Goal: Information Seeking & Learning: Learn about a topic

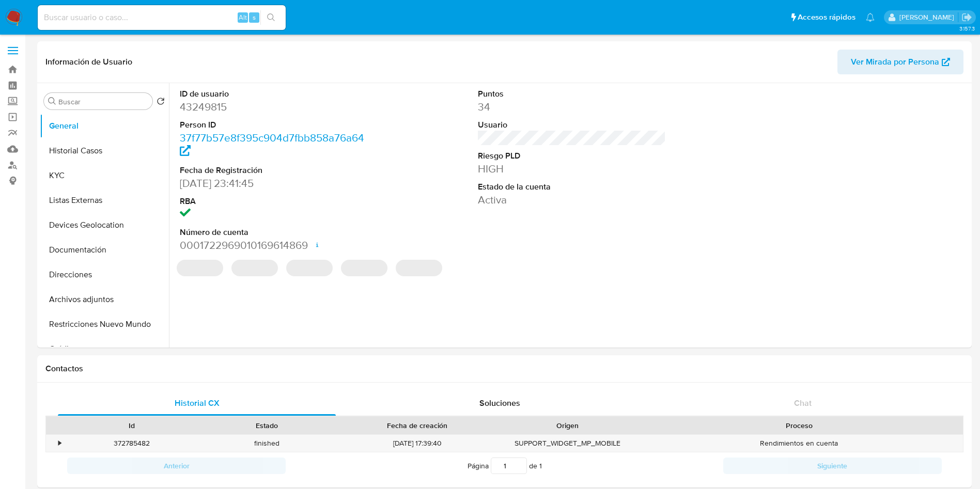
select select "10"
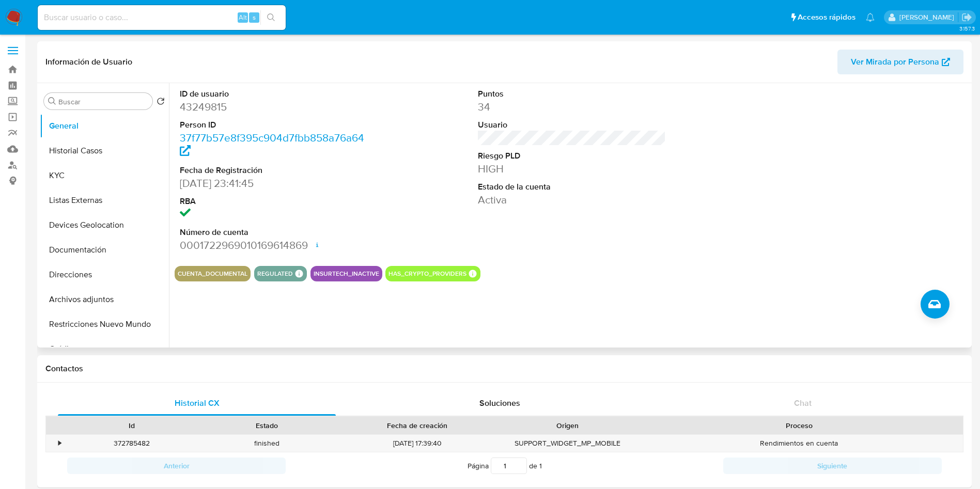
drag, startPoint x: 678, startPoint y: 178, endPoint x: 836, endPoint y: 238, distance: 168.9
click at [678, 177] on div "ID de usuario 43249815 Person ID 37f77b57e8f395c904d7fbb858a76a64 Fecha de Regi…" at bounding box center [572, 170] width 795 height 175
click at [150, 24] on input at bounding box center [162, 17] width 248 height 13
paste input "67979129"
type input "67979129"
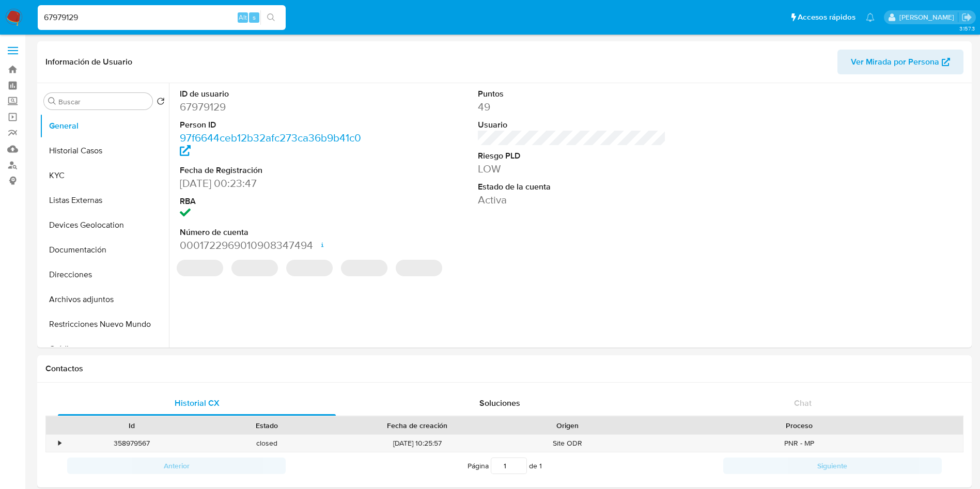
select select "10"
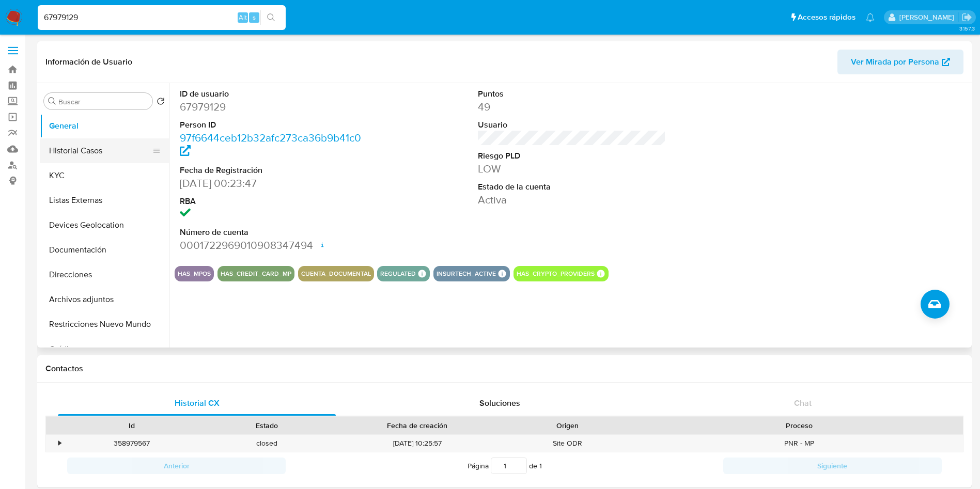
click at [95, 150] on button "Historial Casos" at bounding box center [100, 150] width 121 height 25
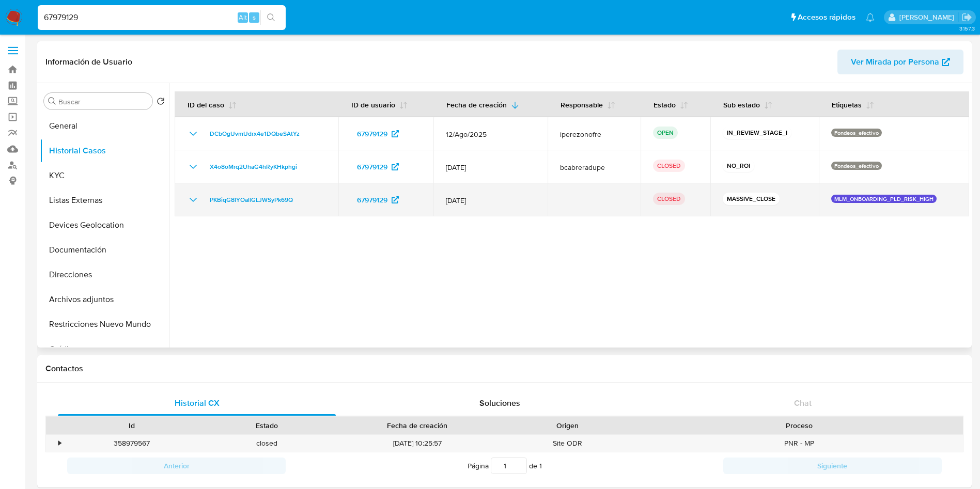
click at [192, 199] on icon "Mostrar/Ocultar" at bounding box center [193, 200] width 12 height 12
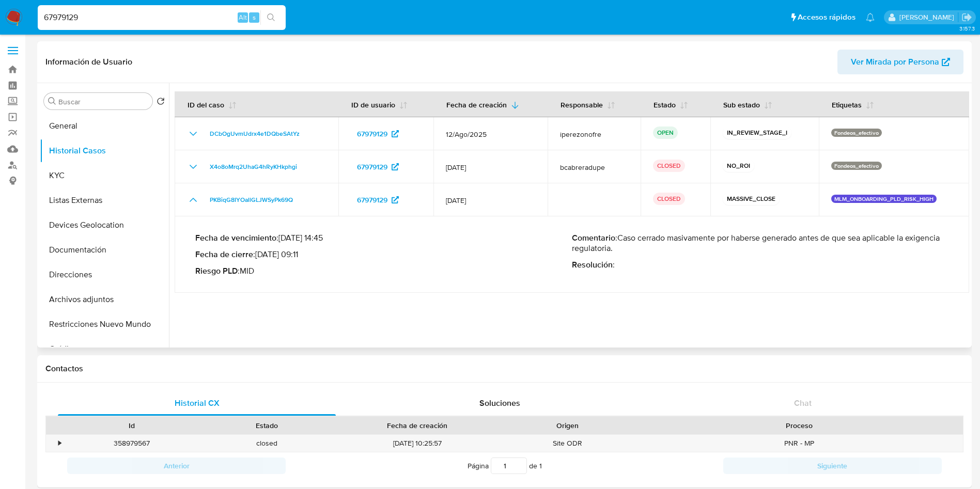
click at [771, 240] on p "Comentario : Caso cerrado masivamente por haberse generado antes de que sea apl…" at bounding box center [760, 243] width 377 height 21
drag, startPoint x: 736, startPoint y: 237, endPoint x: 643, endPoint y: 244, distance: 93.3
click at [643, 244] on p "Comentario : Caso cerrado masivamente por haberse generado antes de que sea apl…" at bounding box center [760, 243] width 377 height 21
click at [454, 251] on p "Fecha de cierre : 10/02/2022 09:11" at bounding box center [383, 255] width 377 height 10
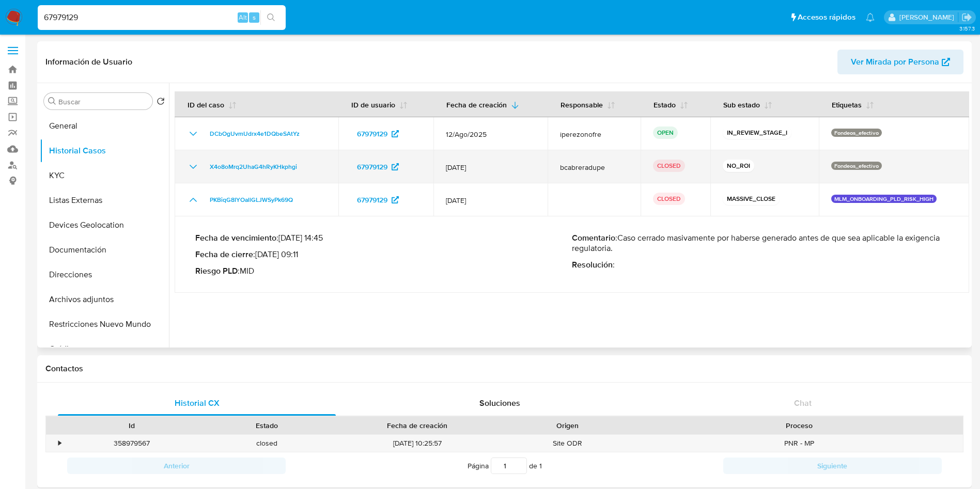
drag, startPoint x: 488, startPoint y: 166, endPoint x: 441, endPoint y: 161, distance: 47.4
click at [441, 161] on td "12/Jul/2025" at bounding box center [490, 166] width 114 height 33
click at [191, 164] on icon "Mostrar/Ocultar" at bounding box center [193, 167] width 12 height 12
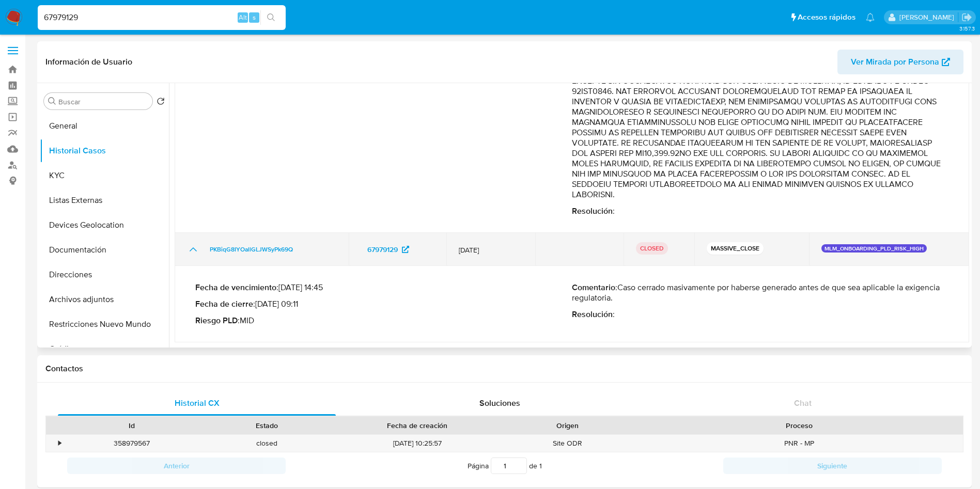
click at [190, 246] on icon "Mostrar/Ocultar" at bounding box center [193, 249] width 12 height 12
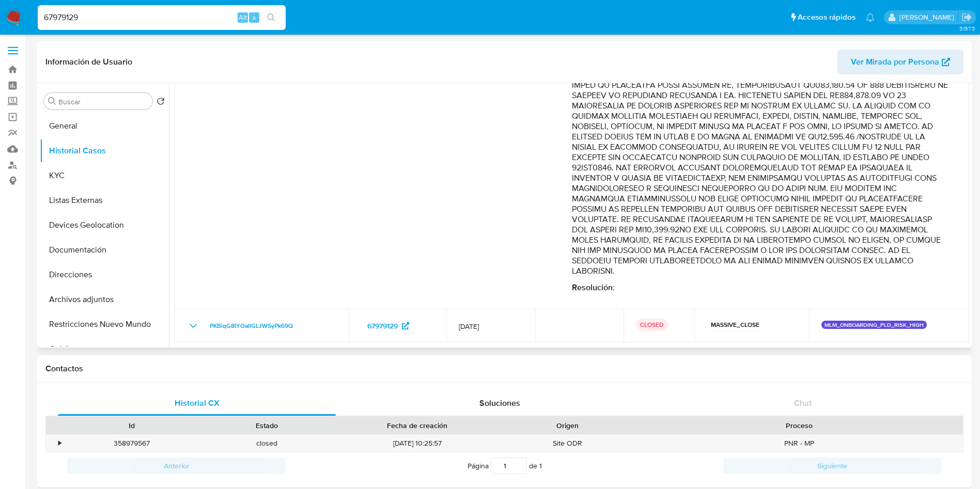
click at [801, 232] on p "Comentario :" at bounding box center [760, 74] width 377 height 403
click at [851, 234] on p "Comentario :" at bounding box center [760, 74] width 377 height 403
click at [811, 187] on p "Comentario :" at bounding box center [760, 74] width 377 height 403
drag, startPoint x: 762, startPoint y: 271, endPoint x: 732, endPoint y: 271, distance: 30.5
click at [732, 271] on p "Comentario :" at bounding box center [760, 74] width 377 height 403
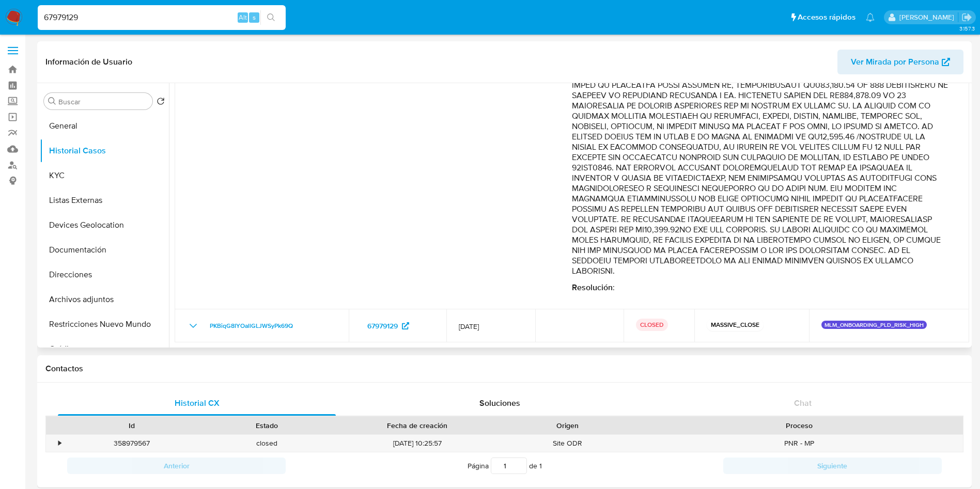
click at [757, 274] on p "Comentario :" at bounding box center [760, 74] width 377 height 403
drag, startPoint x: 754, startPoint y: 272, endPoint x: 733, endPoint y: 144, distance: 129.9
click at [733, 144] on p "Comentario :" at bounding box center [760, 74] width 377 height 403
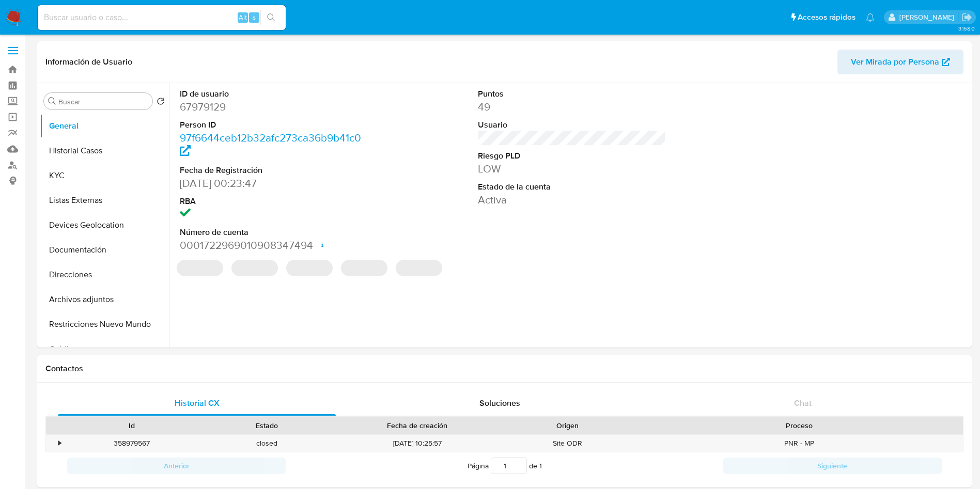
select select "10"
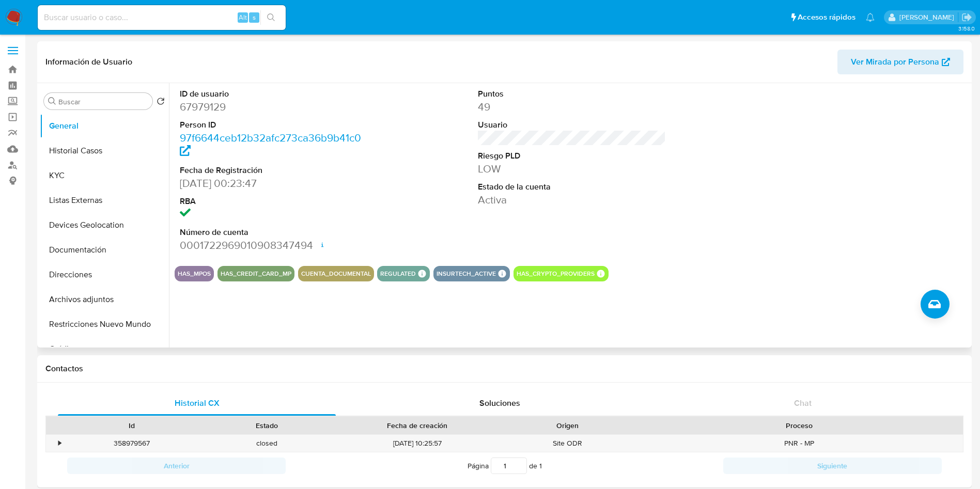
click at [423, 192] on div "ID de usuario 67979129 Person ID 97f6644ceb12b32afc273ca36b9b41c0 Fecha de Regi…" at bounding box center [572, 170] width 795 height 175
click at [67, 171] on button "KYC" at bounding box center [100, 175] width 121 height 25
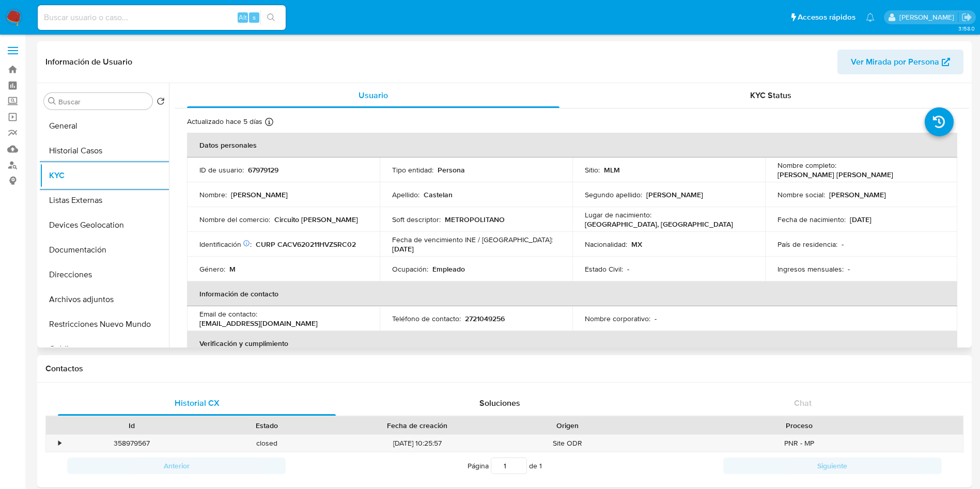
click at [491, 315] on p "2721049256" at bounding box center [485, 318] width 40 height 9
copy p "2721049256"
drag, startPoint x: 346, startPoint y: 322, endPoint x: 260, endPoint y: 318, distance: 85.8
click at [260, 318] on div "Email de contacto : vmcastelan@hotmail.com" at bounding box center [283, 318] width 168 height 19
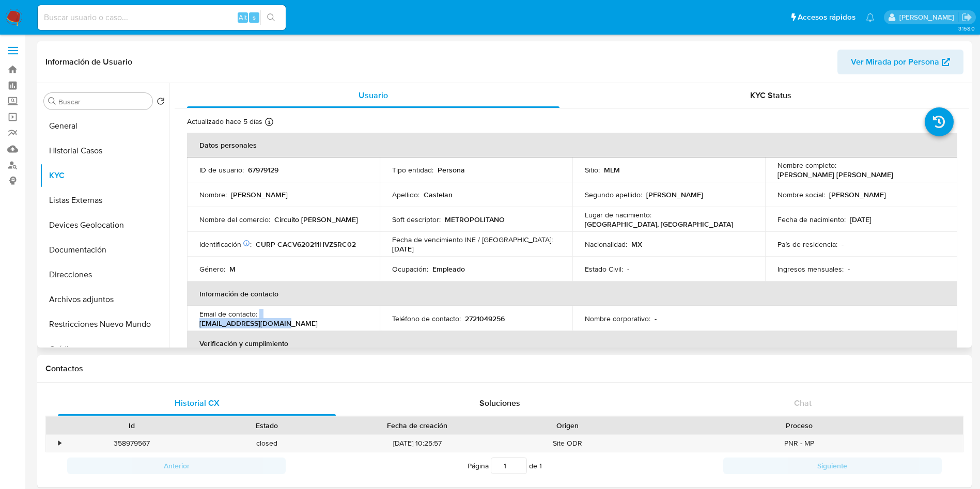
copy div "vmcastelan@hotmail.com"
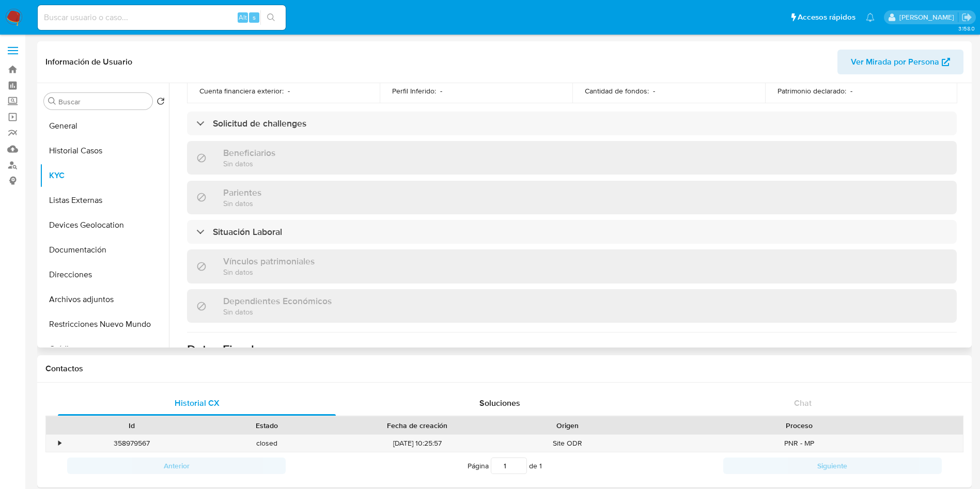
scroll to position [479, 0]
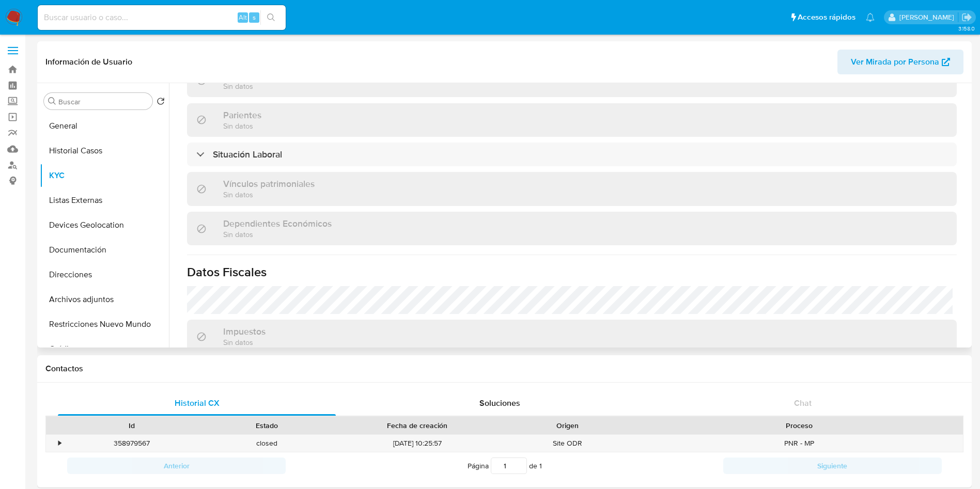
click at [352, 170] on div "Actualizado hace 5 días Creado: 18/05/2020 10:13:38 Actualizado: 04/09/2025 17:…" at bounding box center [572, 64] width 795 height 868
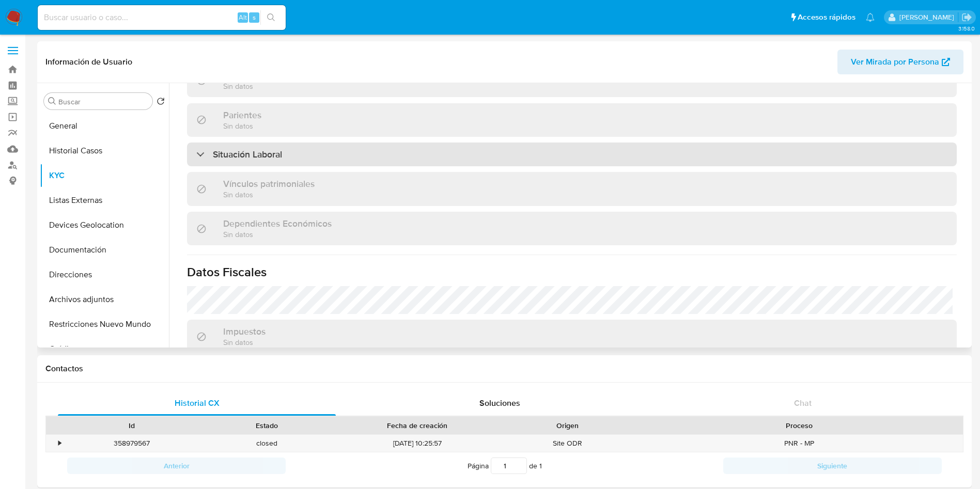
click at [366, 157] on div "Situación Laboral" at bounding box center [572, 155] width 770 height 24
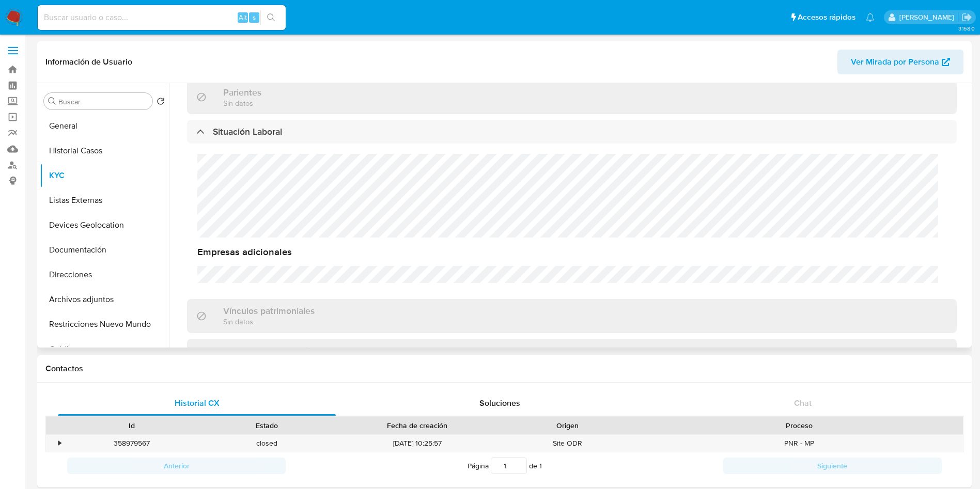
scroll to position [516, 0]
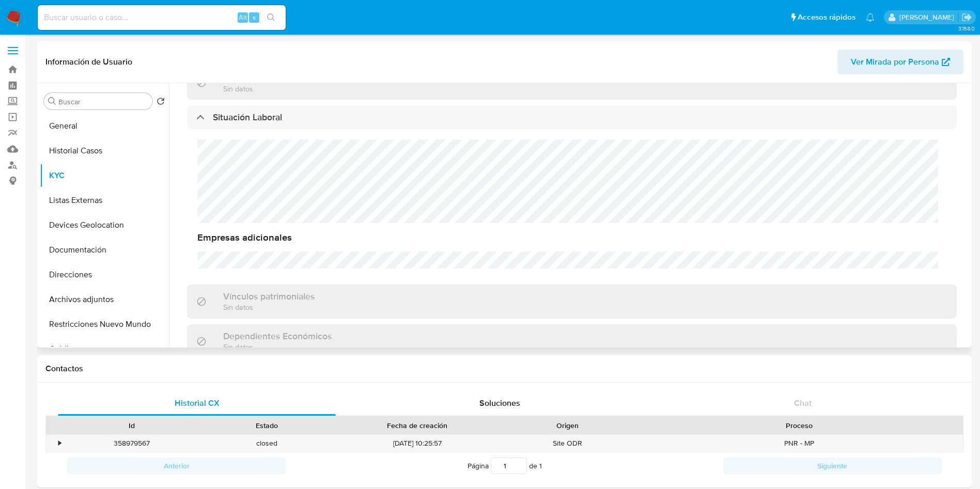
click at [297, 191] on div "Empresas adicionales" at bounding box center [572, 204] width 770 height 150
click at [283, 161] on div "Empresas adicionales" at bounding box center [572, 204] width 770 height 150
click at [654, 227] on div "Empresas adicionales" at bounding box center [571, 203] width 749 height 129
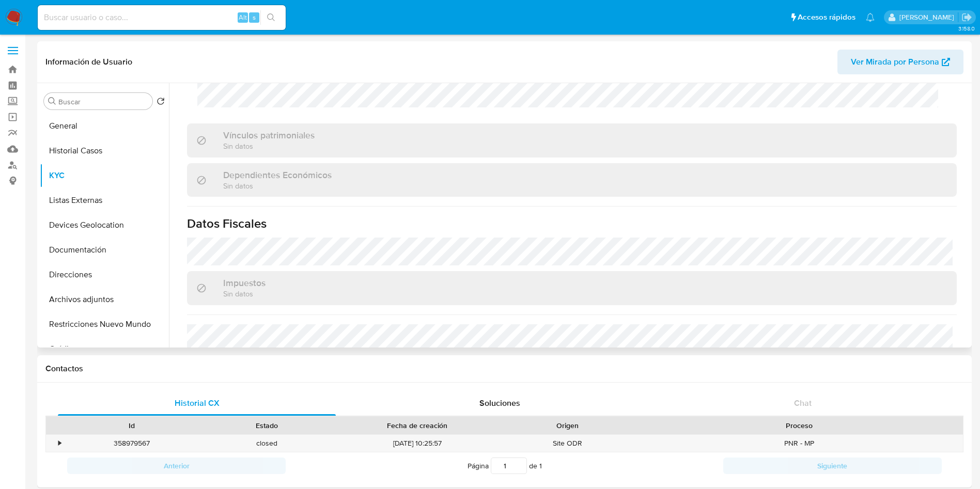
scroll to position [779, 0]
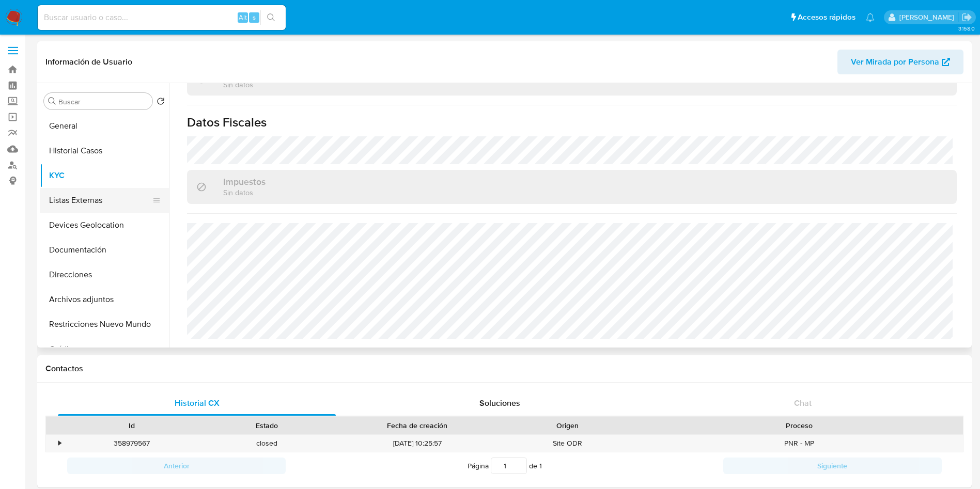
click at [89, 193] on button "Listas Externas" at bounding box center [100, 200] width 121 height 25
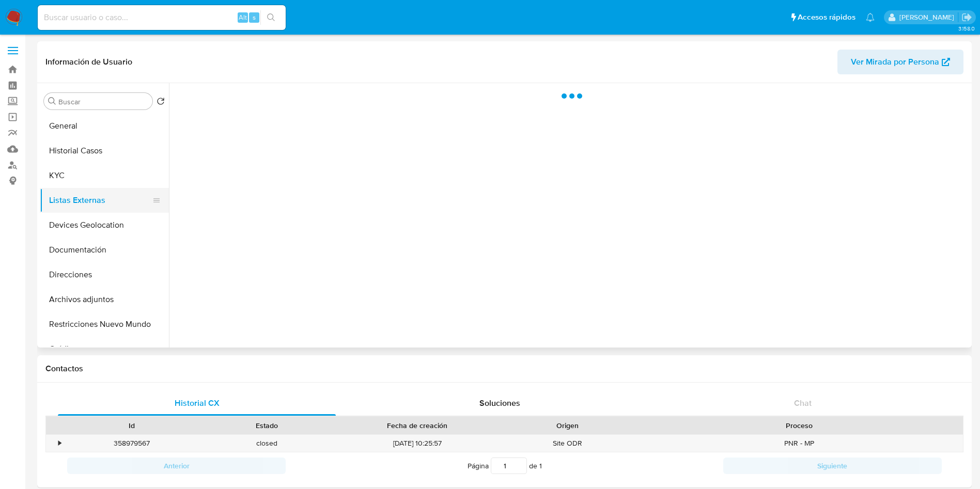
scroll to position [0, 0]
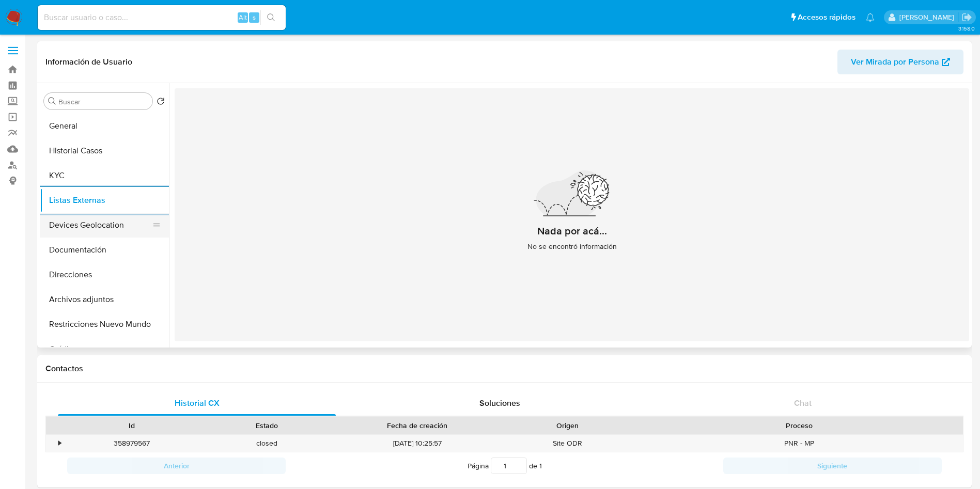
drag, startPoint x: 125, startPoint y: 215, endPoint x: 119, endPoint y: 217, distance: 5.6
click at [125, 215] on button "Devices Geolocation" at bounding box center [100, 225] width 121 height 25
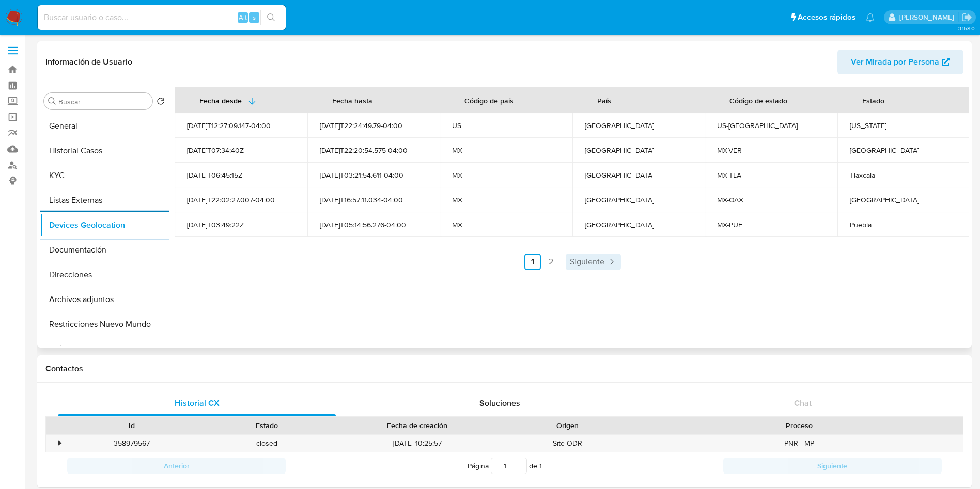
click at [583, 260] on span "Siguiente" at bounding box center [587, 262] width 35 height 8
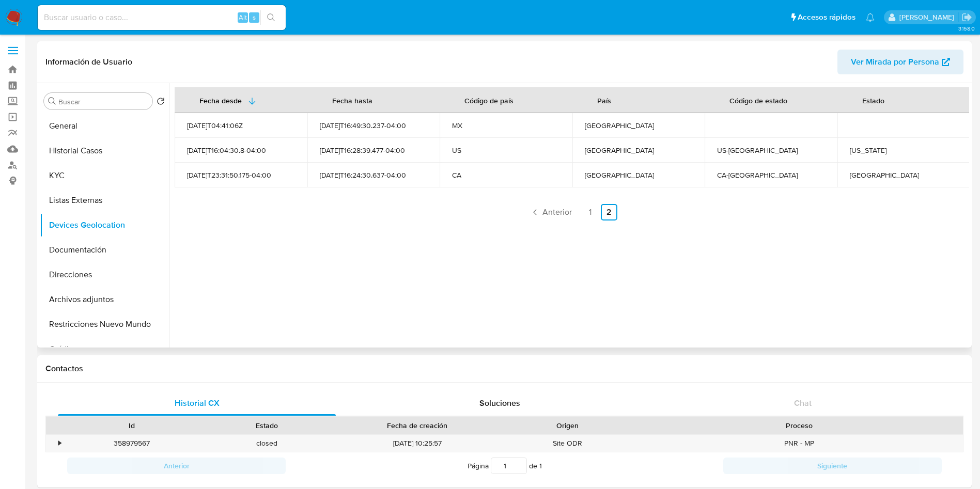
click at [857, 176] on div "Quebec" at bounding box center [904, 174] width 108 height 9
click at [858, 176] on div "Quebec" at bounding box center [904, 174] width 108 height 9
copy div "Quebec"
click at [879, 150] on div "New York" at bounding box center [904, 150] width 108 height 9
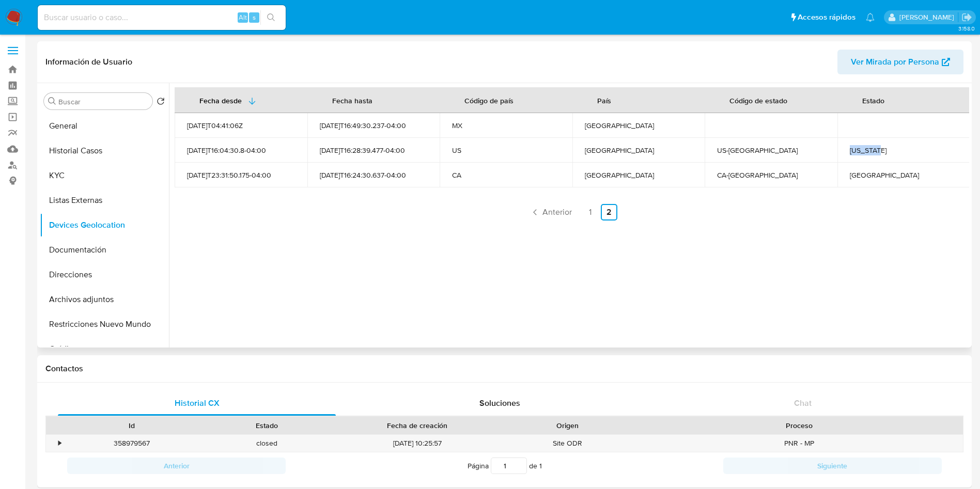
drag, startPoint x: 846, startPoint y: 147, endPoint x: 881, endPoint y: 147, distance: 35.1
click at [881, 147] on td "New York" at bounding box center [903, 150] width 133 height 25
copy div "New York"
click at [593, 216] on link "1" at bounding box center [590, 212] width 17 height 17
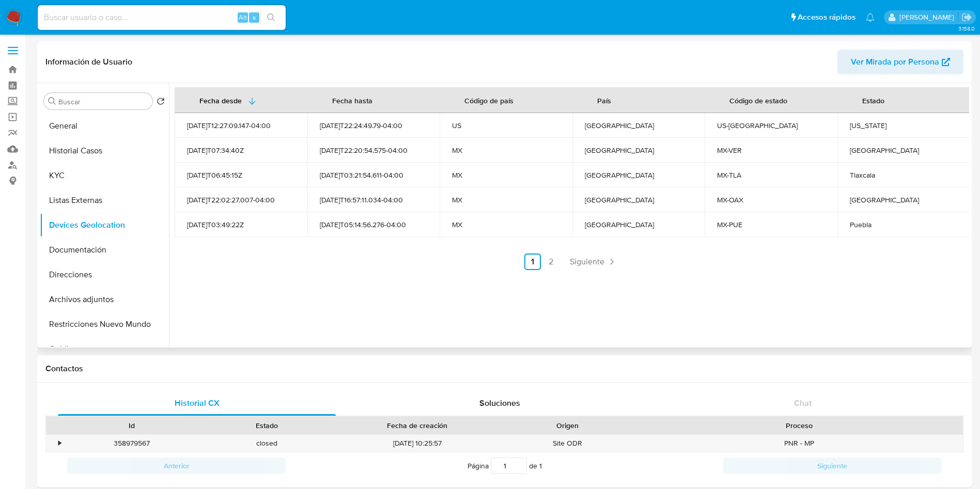
click at [861, 225] on div "Puebla" at bounding box center [904, 224] width 108 height 9
click at [858, 126] on div "Florida" at bounding box center [904, 125] width 108 height 9
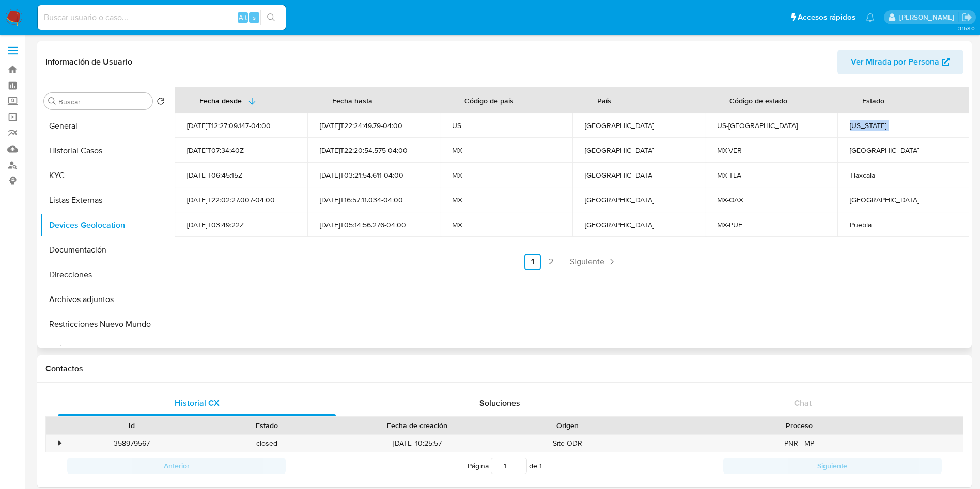
copy div "Florida"
click at [867, 152] on div "Veracruz" at bounding box center [904, 150] width 108 height 9
copy div "Veracruz"
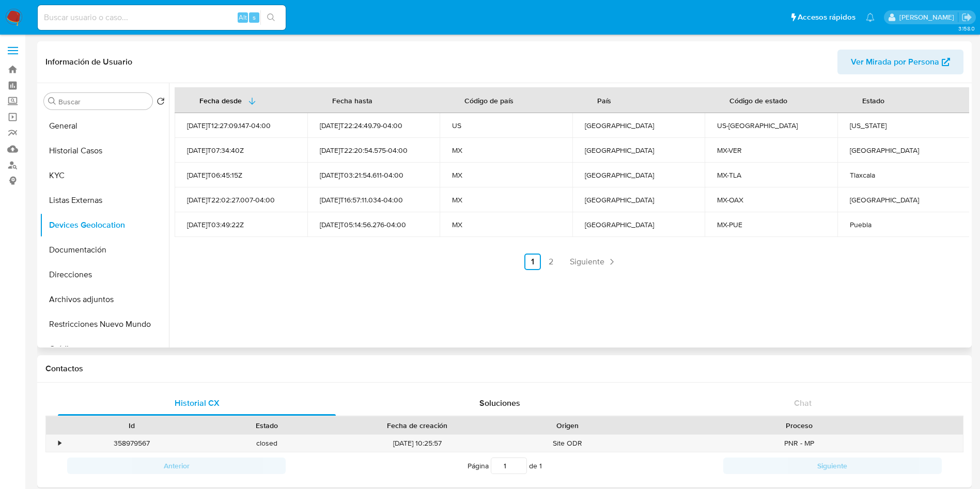
click at [856, 177] on div "Tlaxcala" at bounding box center [904, 174] width 108 height 9
copy div "Tlaxcala"
click at [857, 200] on div "Oaxaca" at bounding box center [904, 199] width 108 height 9
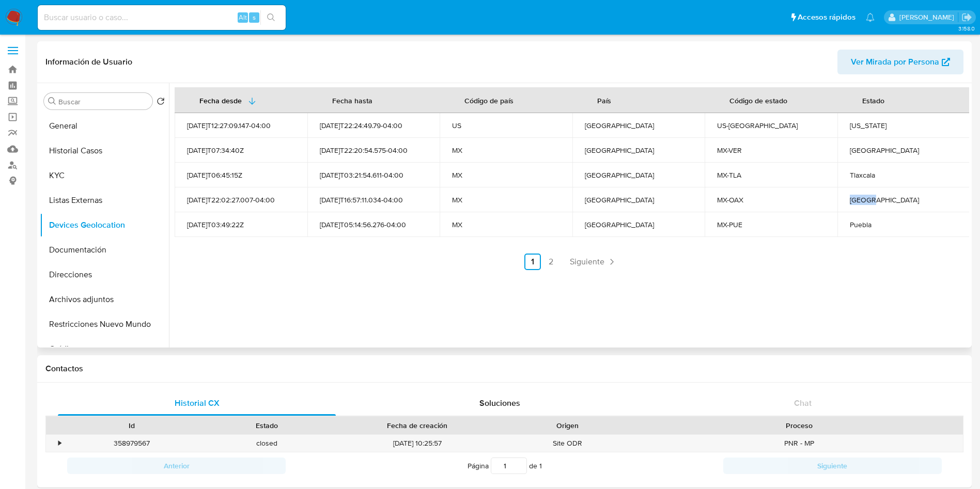
copy div "Oaxaca"
click at [865, 221] on div "Puebla" at bounding box center [904, 224] width 108 height 9
copy div "Puebla"
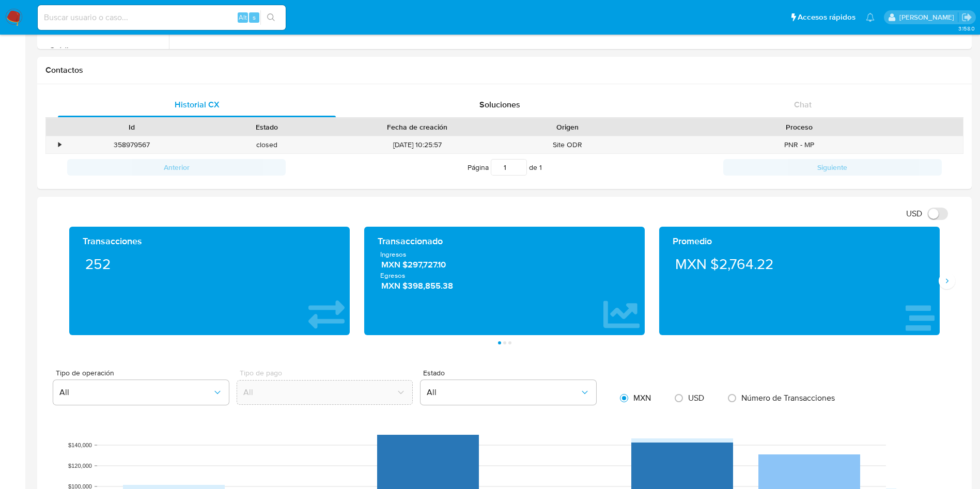
scroll to position [310, 0]
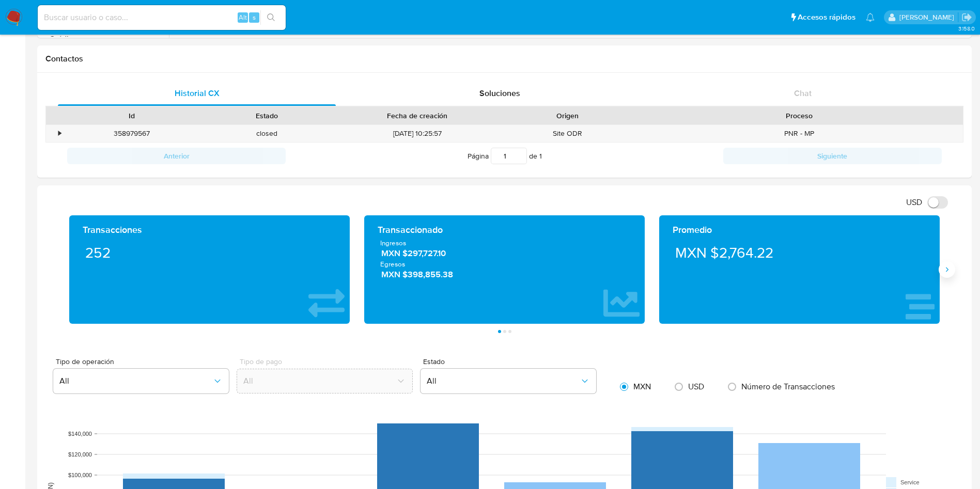
click at [943, 265] on button "Siguiente" at bounding box center [947, 269] width 17 height 17
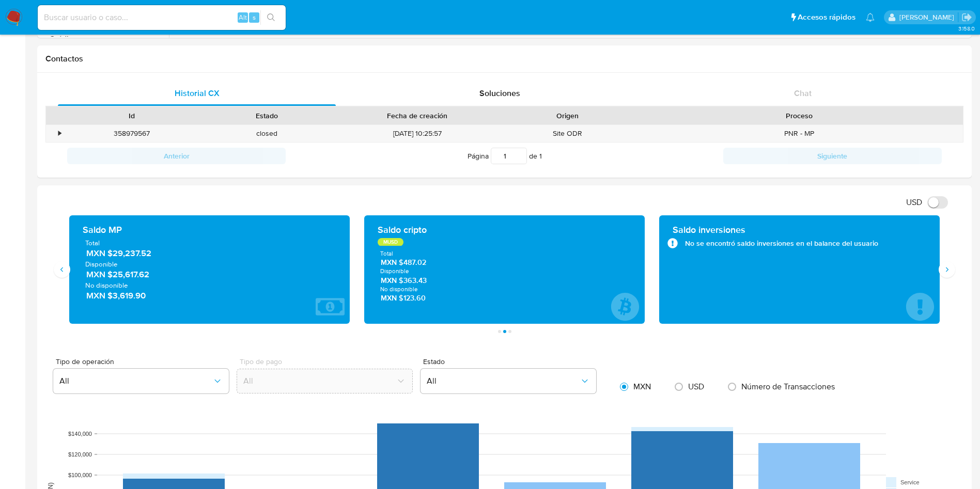
click at [160, 260] on span "Disponible" at bounding box center [209, 264] width 248 height 9
drag, startPoint x: 159, startPoint y: 259, endPoint x: 177, endPoint y: 253, distance: 19.1
click at [115, 253] on div "Total MXN $29,237.52 Disponible MXN $25,617.62 No disponible MXN $3,619.90" at bounding box center [209, 270] width 264 height 63
drag, startPoint x: 151, startPoint y: 255, endPoint x: 111, endPoint y: 254, distance: 40.3
click at [111, 254] on span "MXN $29,237.52" at bounding box center [209, 254] width 247 height 12
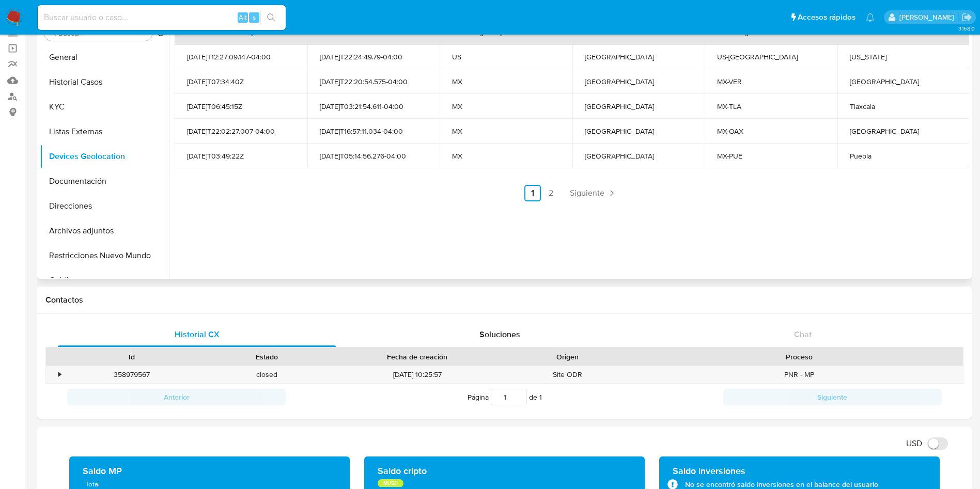
scroll to position [0, 0]
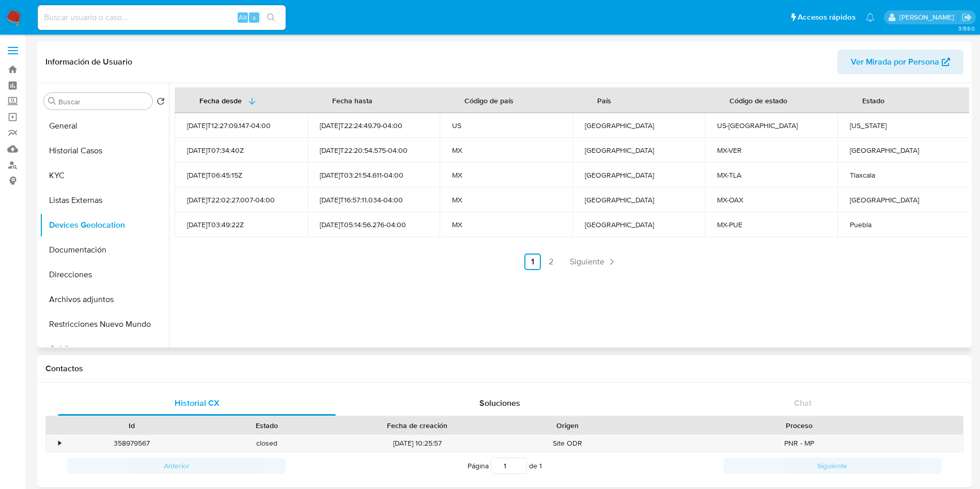
drag, startPoint x: 81, startPoint y: 248, endPoint x: 286, endPoint y: 255, distance: 205.2
click at [81, 247] on button "Documentación" at bounding box center [104, 250] width 129 height 25
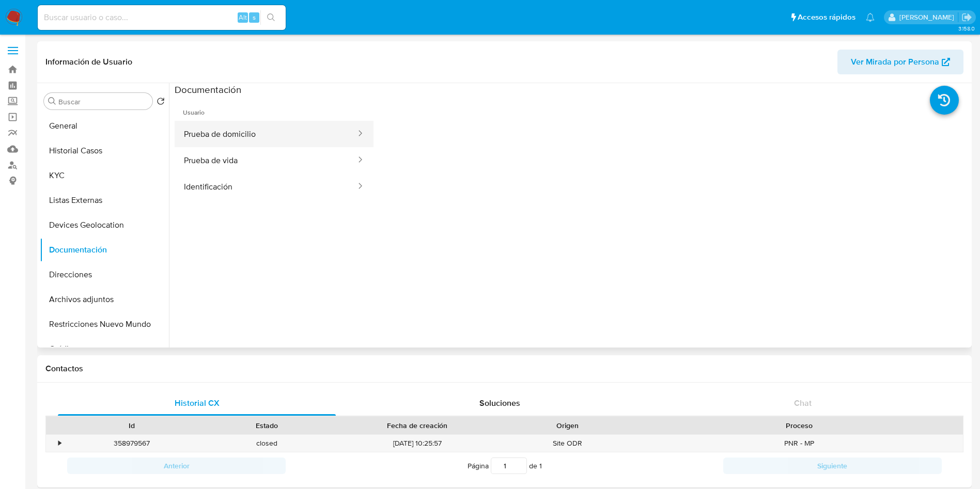
click at [261, 126] on button "Prueba de domicilio" at bounding box center [266, 134] width 182 height 26
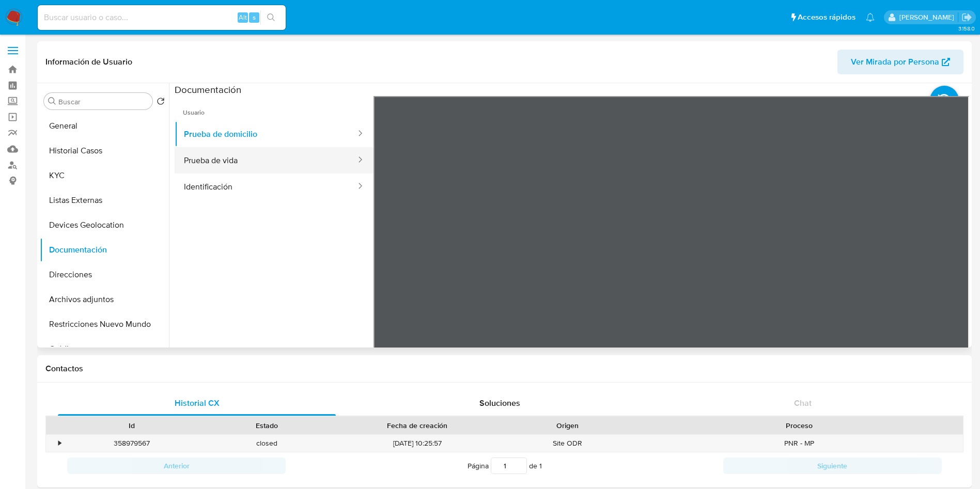
click at [261, 161] on button "Prueba de vida" at bounding box center [266, 160] width 182 height 26
click at [269, 193] on button "Identificación" at bounding box center [266, 187] width 182 height 26
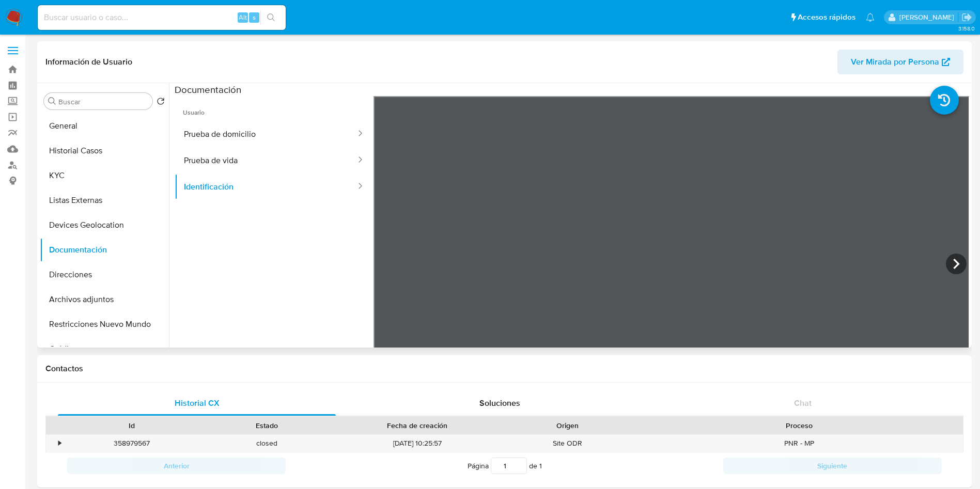
drag, startPoint x: 953, startPoint y: 269, endPoint x: 893, endPoint y: 250, distance: 63.1
click at [951, 268] on icon at bounding box center [956, 264] width 21 height 21
click at [94, 273] on button "Direcciones" at bounding box center [100, 274] width 121 height 25
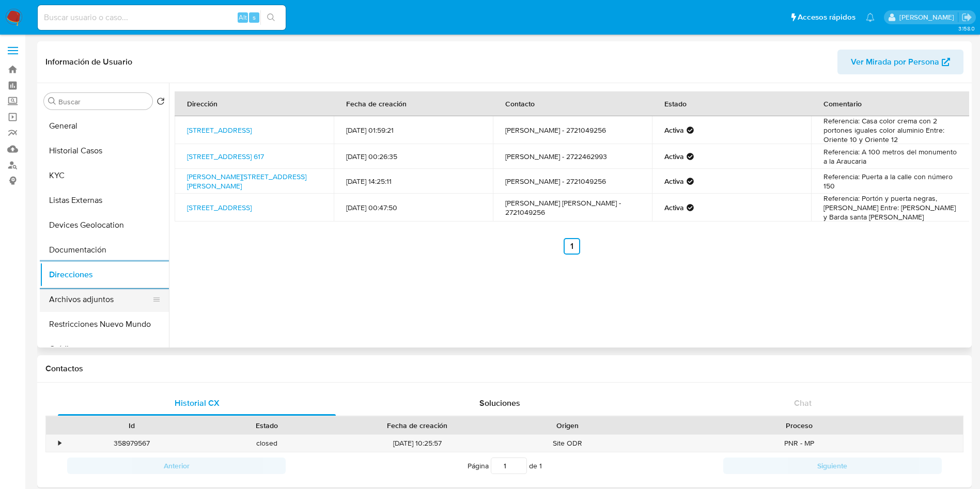
scroll to position [77, 0]
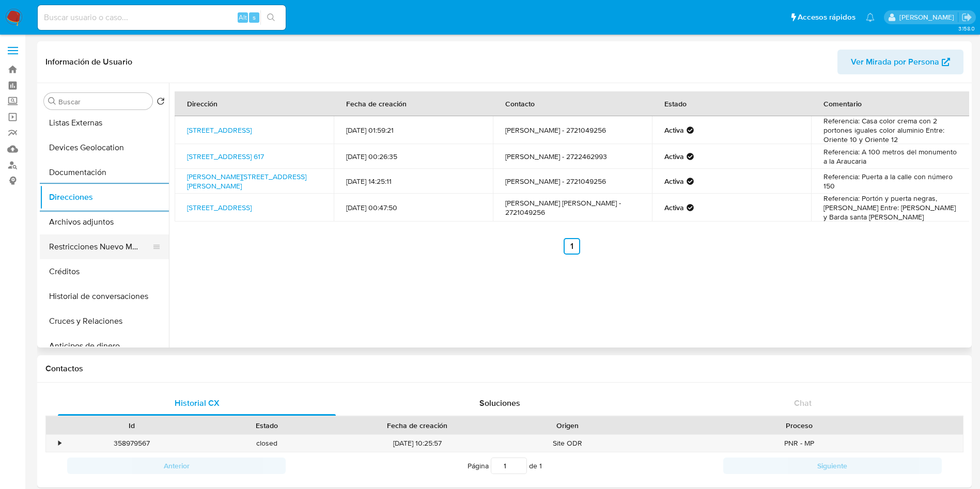
click at [101, 253] on button "Restricciones Nuevo Mundo" at bounding box center [100, 247] width 121 height 25
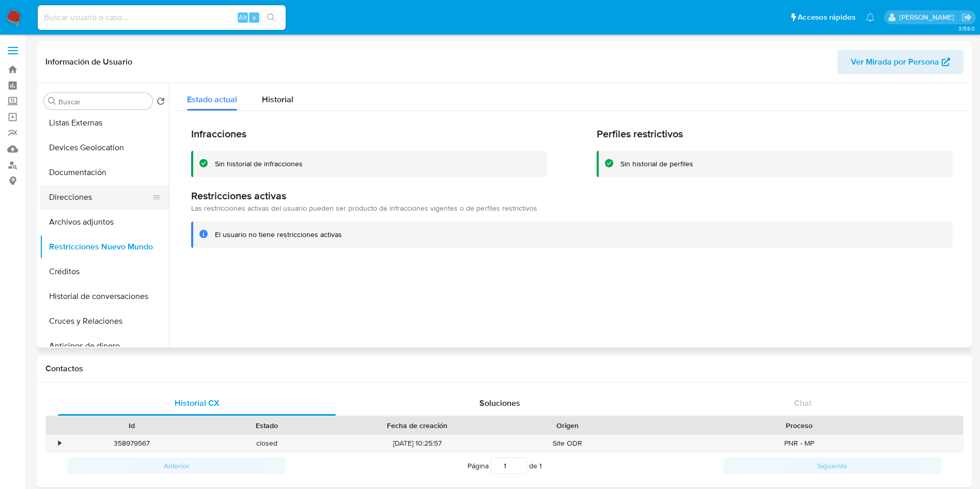
drag, startPoint x: 107, startPoint y: 218, endPoint x: 98, endPoint y: 191, distance: 28.3
click at [106, 218] on button "Archivos adjuntos" at bounding box center [104, 222] width 129 height 25
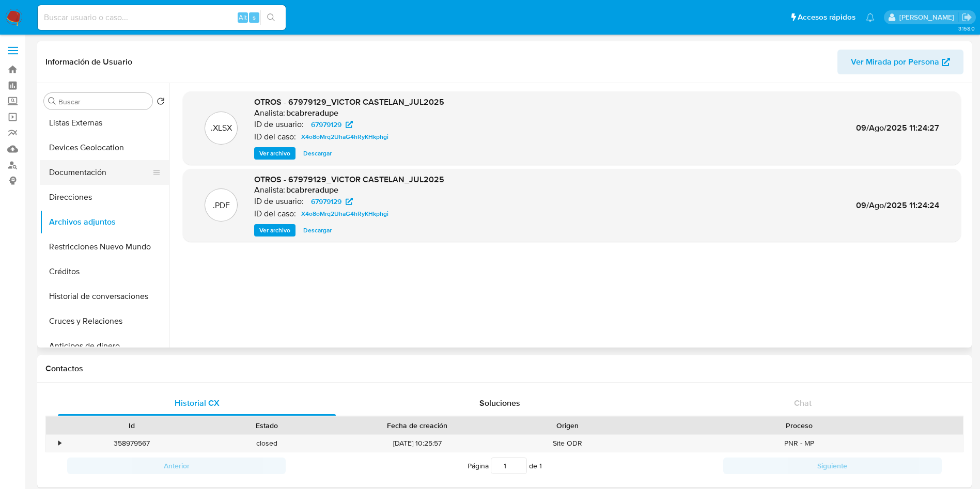
click at [79, 174] on button "Documentación" at bounding box center [100, 172] width 121 height 25
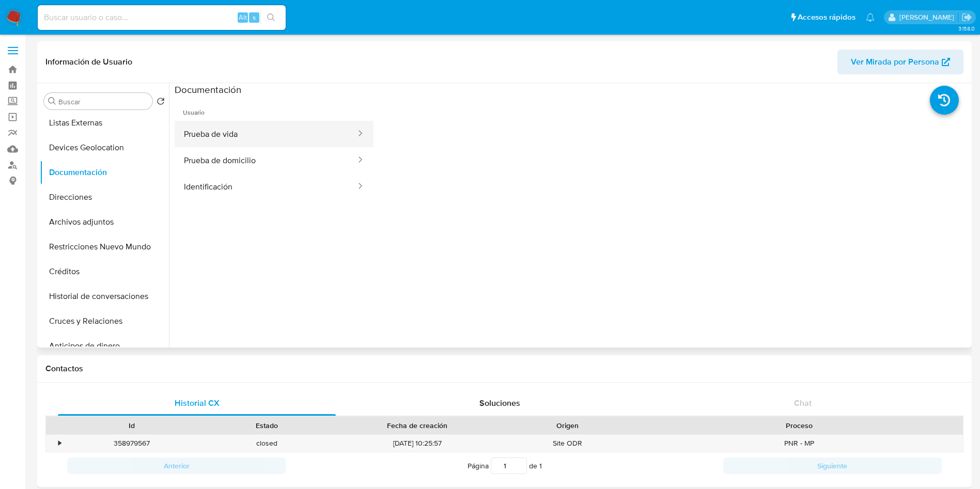
click at [305, 133] on button "Prueba de vida" at bounding box center [266, 134] width 182 height 26
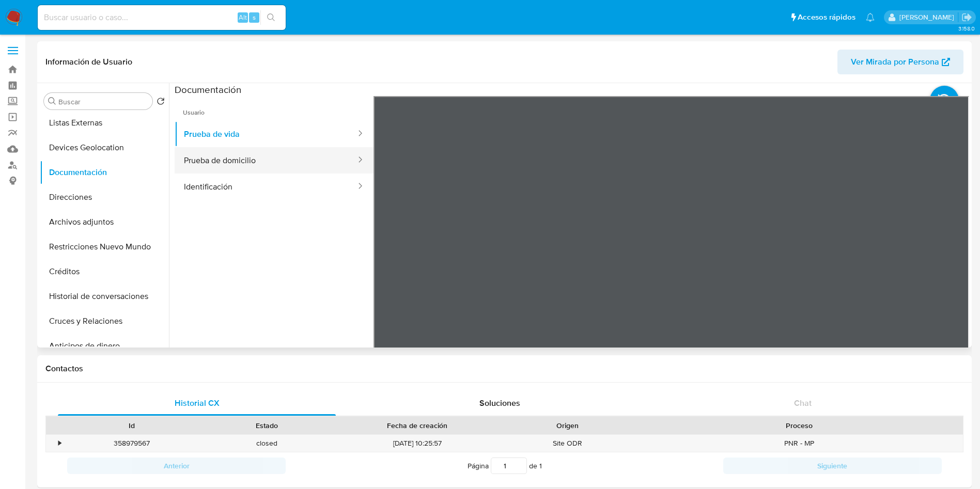
click at [221, 156] on button "Prueba de domicilio" at bounding box center [266, 160] width 182 height 26
drag, startPoint x: 226, startPoint y: 200, endPoint x: 230, endPoint y: 194, distance: 7.3
click at [226, 199] on ul "Usuario Prueba de vida Prueba de domicilio Identificación" at bounding box center [274, 245] width 199 height 298
click at [234, 189] on button "Identificación" at bounding box center [266, 187] width 182 height 26
drag, startPoint x: 954, startPoint y: 258, endPoint x: 946, endPoint y: 256, distance: 7.4
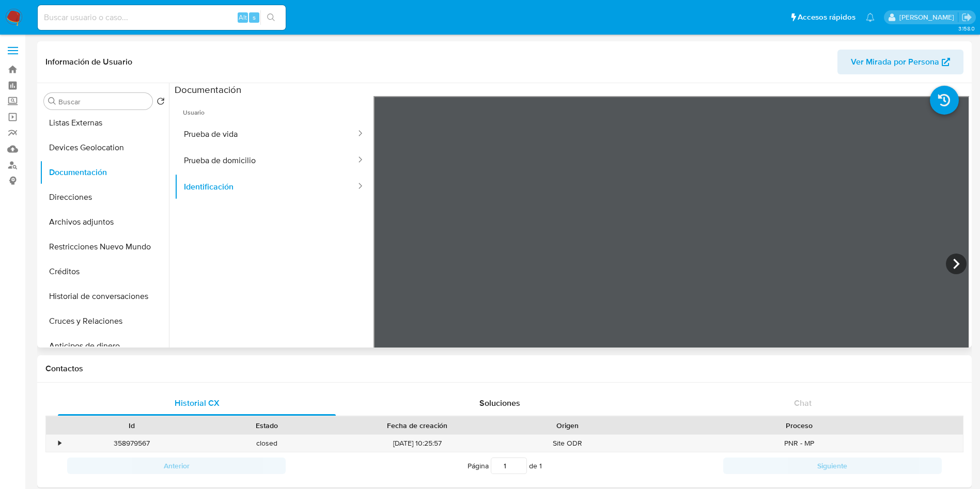
click at [952, 258] on icon at bounding box center [956, 264] width 21 height 21
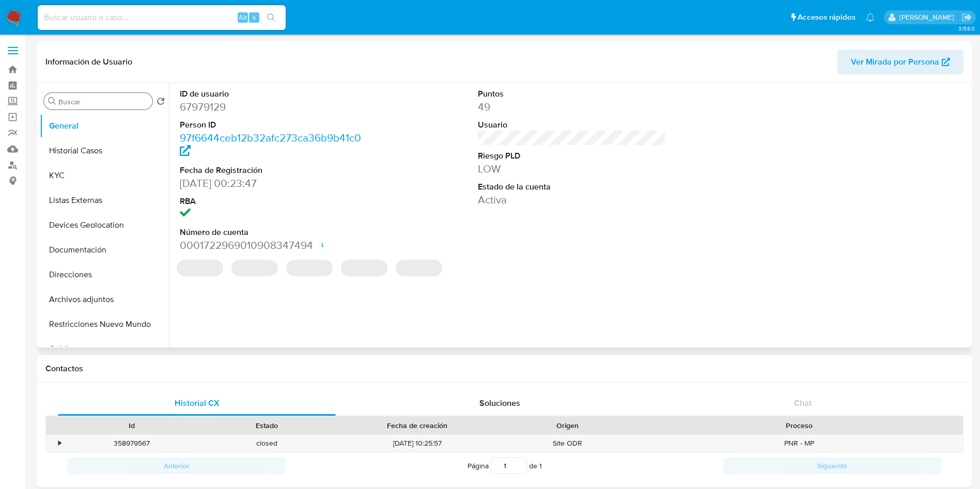
select select "10"
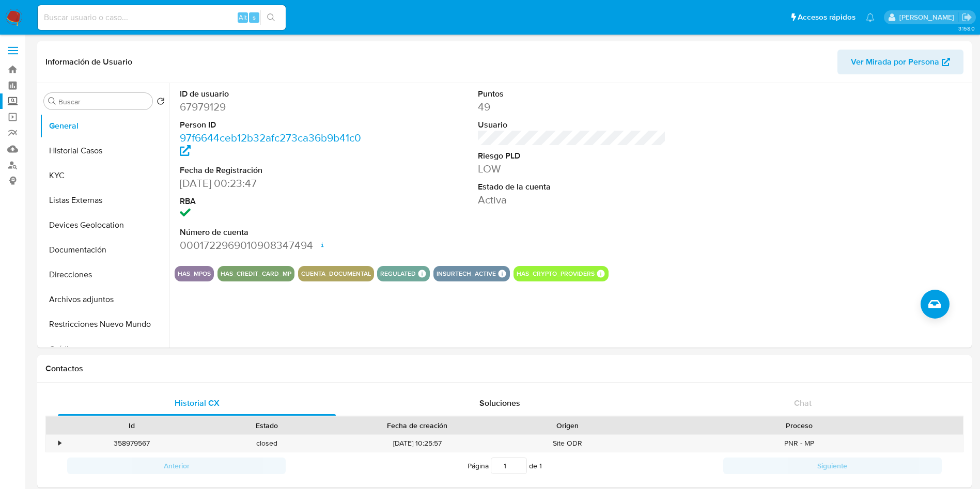
click at [15, 105] on label "Screening" at bounding box center [61, 102] width 123 height 16
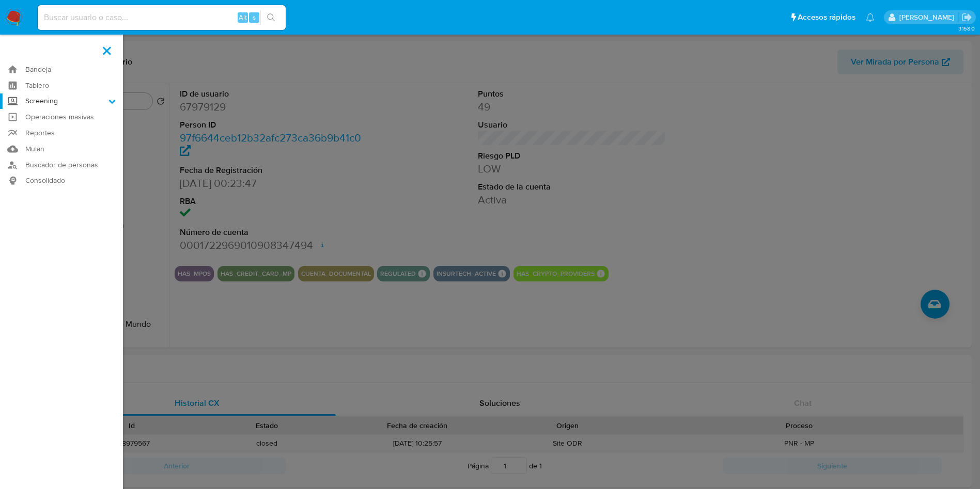
click at [0, 0] on input "Screening" at bounding box center [0, 0] width 0 height 0
click at [44, 145] on link "Herramientas" at bounding box center [61, 141] width 123 height 13
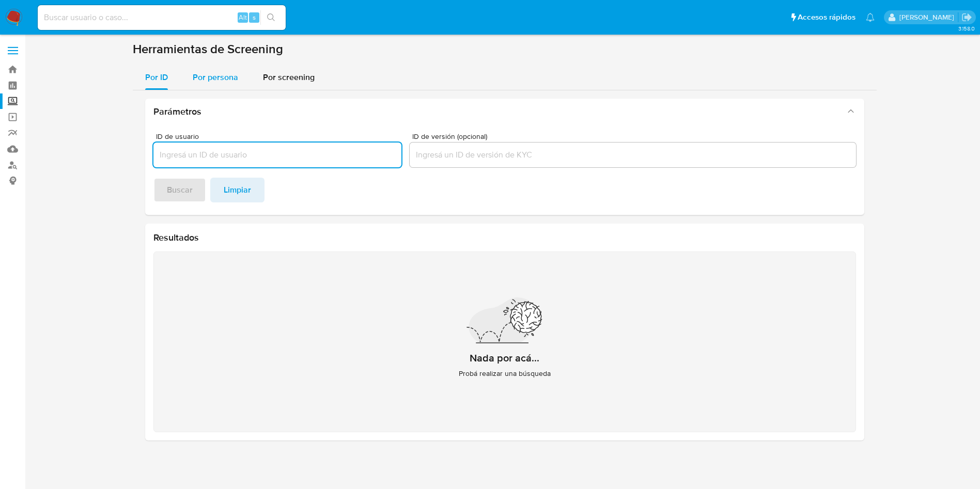
click at [221, 77] on span "Por persona" at bounding box center [215, 77] width 45 height 12
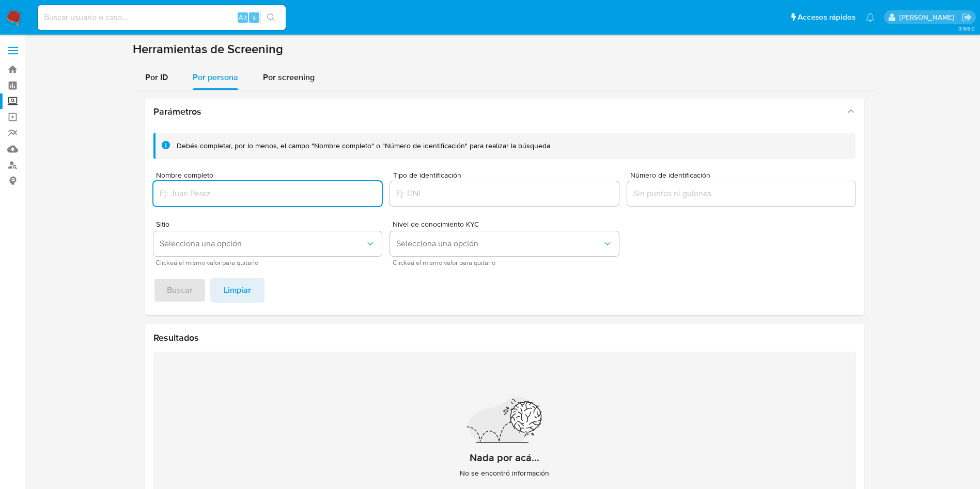
click at [243, 195] on input "Nombre completo" at bounding box center [267, 193] width 229 height 13
type input "Buscarvic"
click at [187, 289] on span "Buscar" at bounding box center [180, 290] width 26 height 23
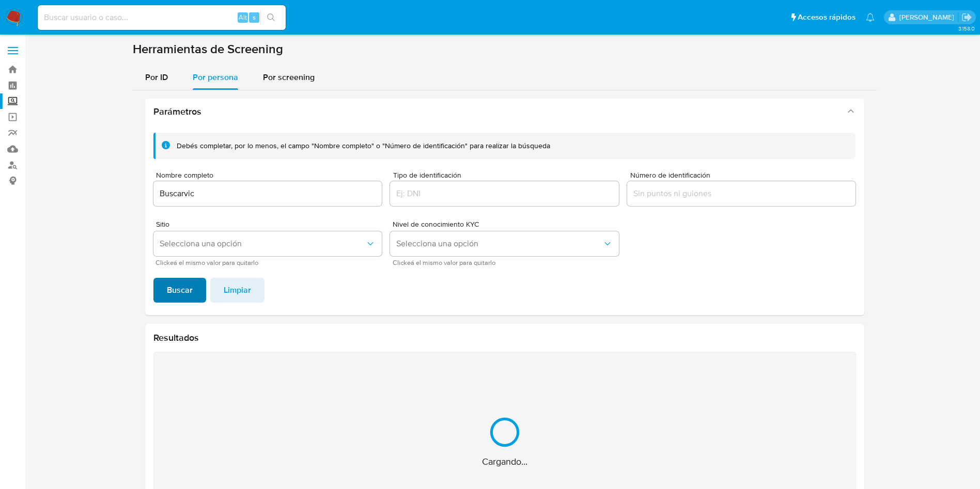
scroll to position [104, 0]
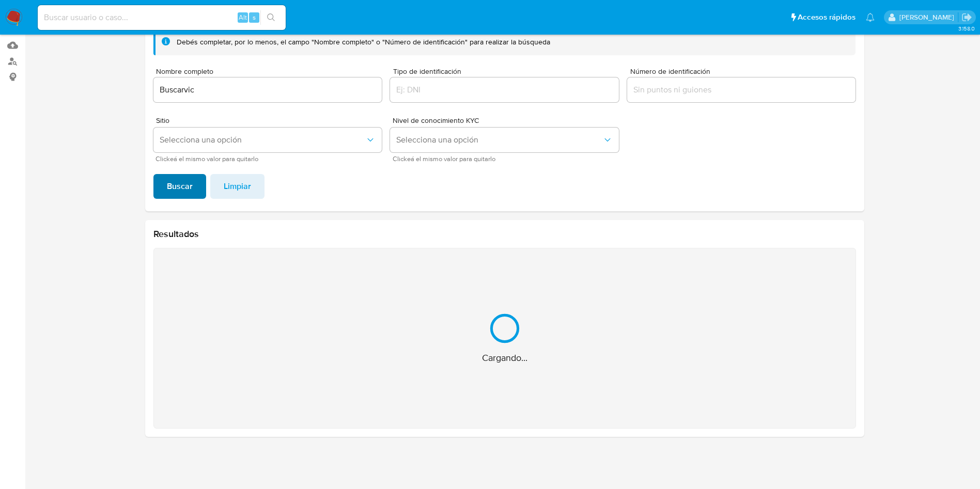
click at [187, 289] on div "Cargando..." at bounding box center [504, 338] width 703 height 181
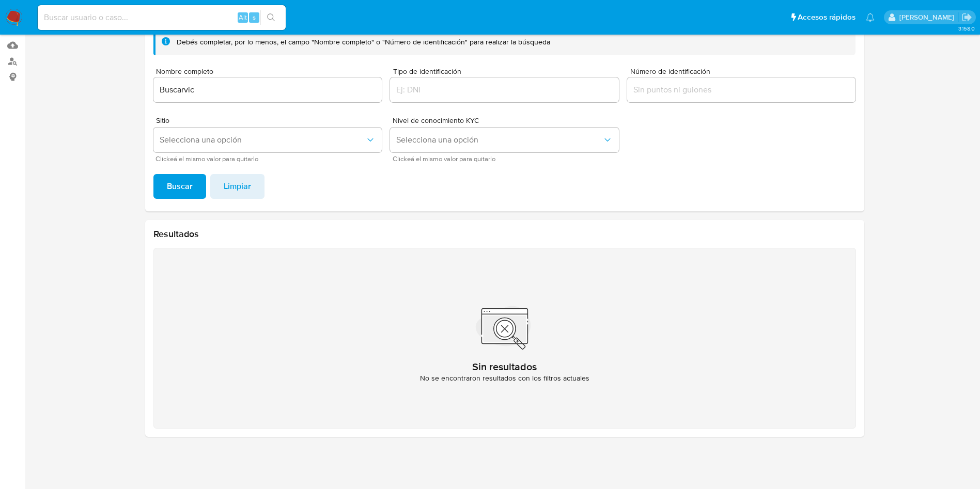
click at [207, 86] on input "Buscarvic" at bounding box center [267, 89] width 229 height 13
click at [168, 84] on input "Buscarvic" at bounding box center [267, 89] width 229 height 13
